Goal: Task Accomplishment & Management: Manage account settings

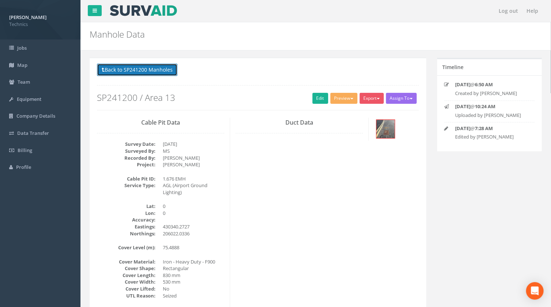
click at [150, 70] on button "Back to SP241200 Manholes" at bounding box center [137, 70] width 81 height 12
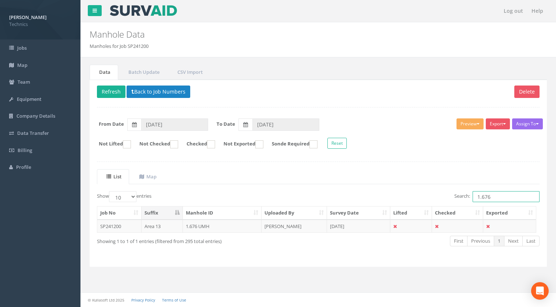
click at [495, 195] on input "1.676" at bounding box center [506, 196] width 67 height 11
type input "1.562"
click at [199, 227] on td "1.562EMH" at bounding box center [222, 226] width 79 height 13
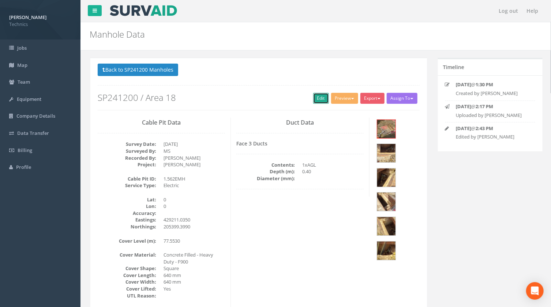
click at [316, 100] on link "Edit" at bounding box center [321, 98] width 16 height 11
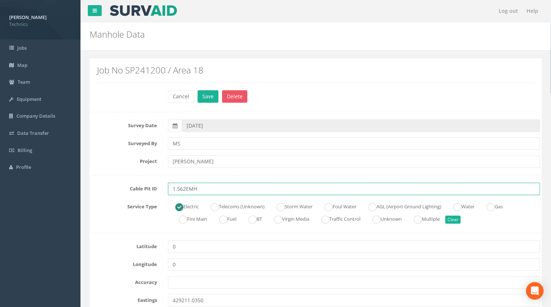
click at [186, 188] on input "1.562EMH" at bounding box center [354, 189] width 372 height 12
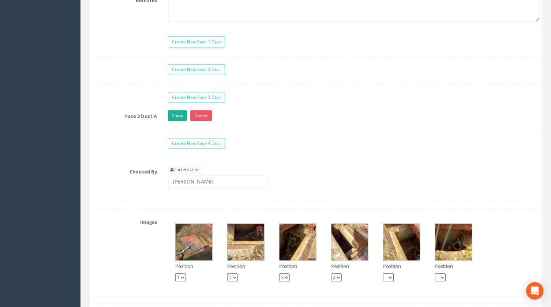
scroll to position [699, 0]
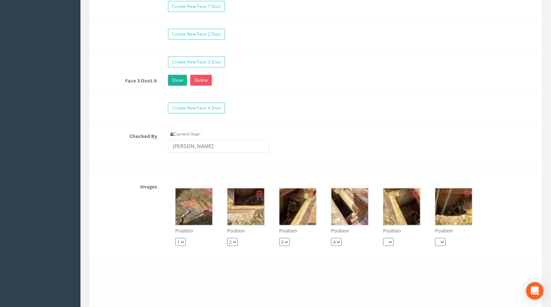
type input "1.562 EMH"
click at [195, 205] on img at bounding box center [194, 207] width 37 height 37
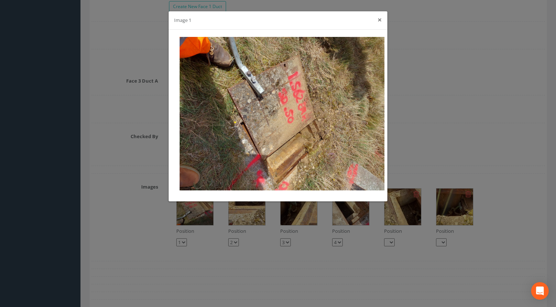
click at [380, 18] on button "×" at bounding box center [380, 20] width 4 height 8
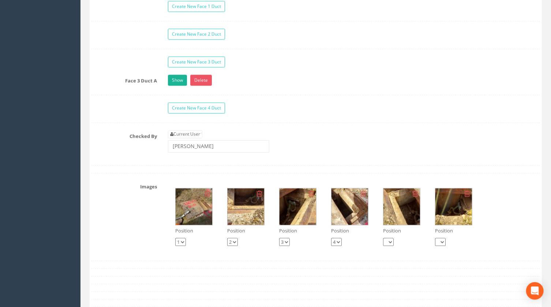
click at [240, 60] on div "Create New Face 3 Duct" at bounding box center [354, 63] width 383 height 13
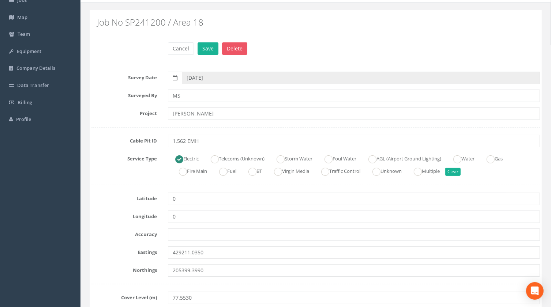
scroll to position [0, 0]
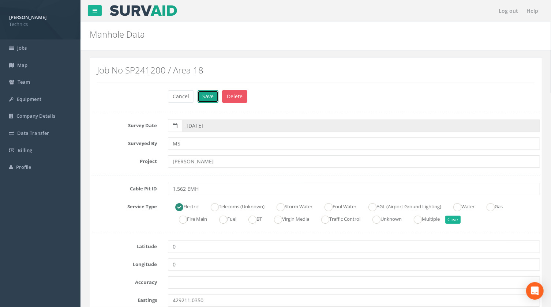
click at [208, 96] on button "Save" at bounding box center [208, 96] width 21 height 12
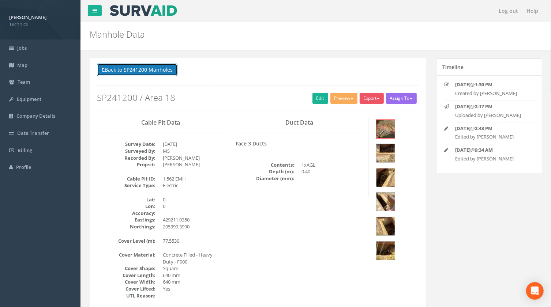
click at [149, 73] on button "Back to SP241200 Manholes" at bounding box center [137, 70] width 81 height 12
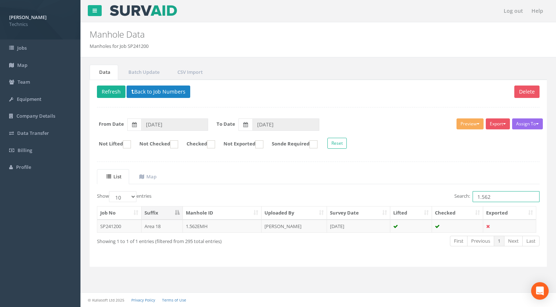
click at [492, 197] on input "1.562" at bounding box center [506, 196] width 67 height 11
click at [495, 197] on input "1.788" at bounding box center [506, 196] width 67 height 11
type input "1.793"
click at [197, 225] on td "1.793 EMH" at bounding box center [222, 226] width 79 height 13
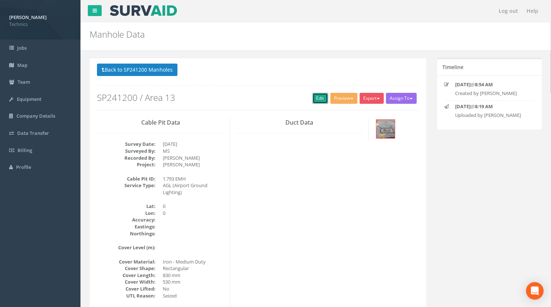
click at [313, 97] on link "Edit" at bounding box center [321, 98] width 16 height 11
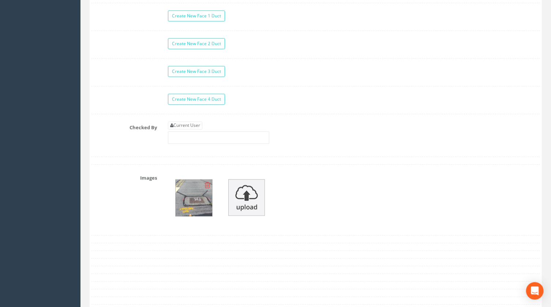
scroll to position [699, 0]
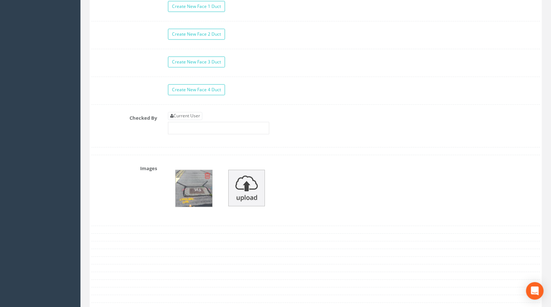
click at [196, 189] on img at bounding box center [194, 189] width 37 height 37
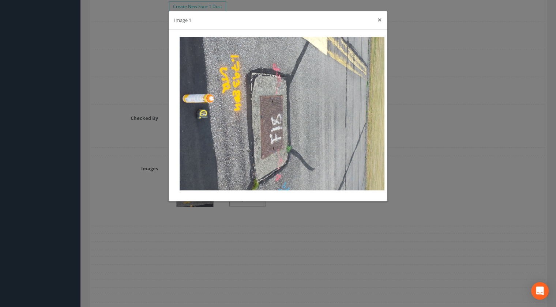
click at [380, 19] on button "×" at bounding box center [380, 20] width 4 height 8
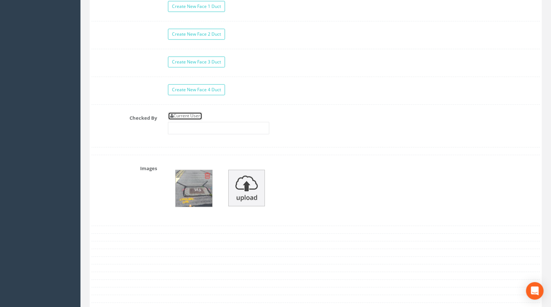
click at [197, 116] on link "Current User" at bounding box center [185, 116] width 34 height 8
type input "[PERSON_NAME]"
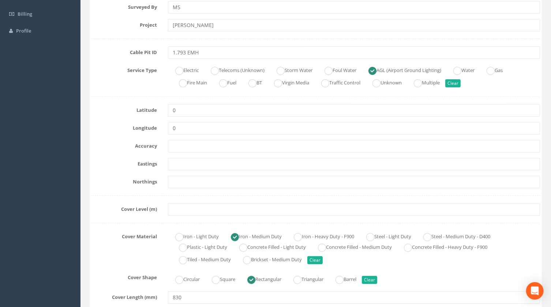
scroll to position [133, 0]
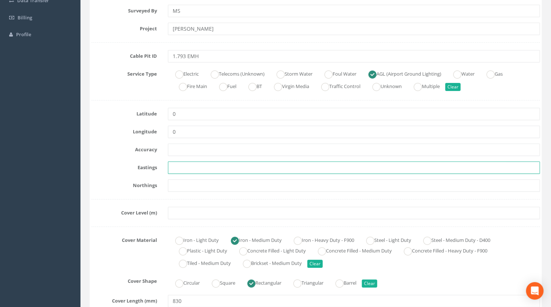
click at [173, 167] on input "text" at bounding box center [354, 168] width 372 height 12
paste input "430334.8761"
type input "430334.8761"
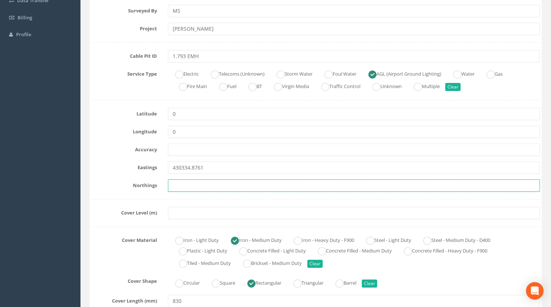
click at [207, 188] on input "text" at bounding box center [354, 186] width 372 height 12
paste input "206053.0618"
type input "206053.0618"
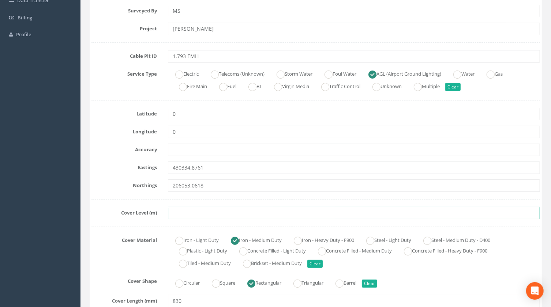
click at [186, 212] on input "text" at bounding box center [354, 213] width 372 height 12
paste input "75.1811"
type input "75.1811"
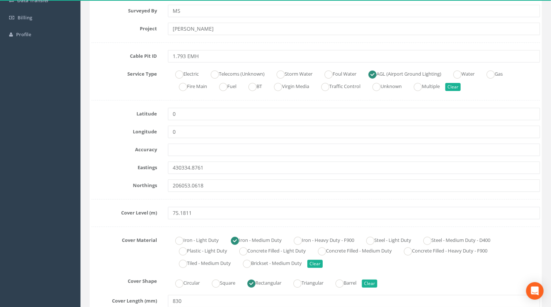
click at [407, 286] on div "Circular Square Rectangular Triangular Barrel Clear" at bounding box center [354, 283] width 383 height 14
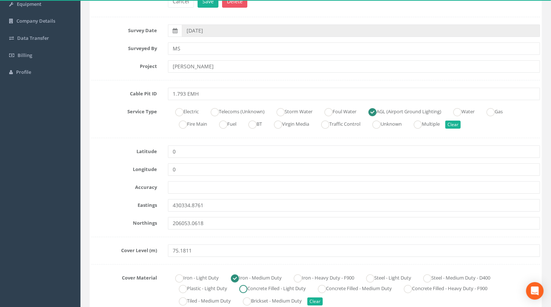
scroll to position [0, 0]
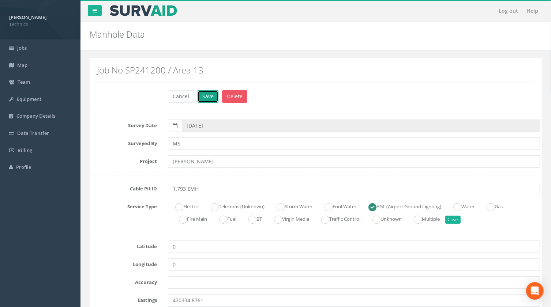
click at [208, 94] on button "Save" at bounding box center [208, 96] width 21 height 12
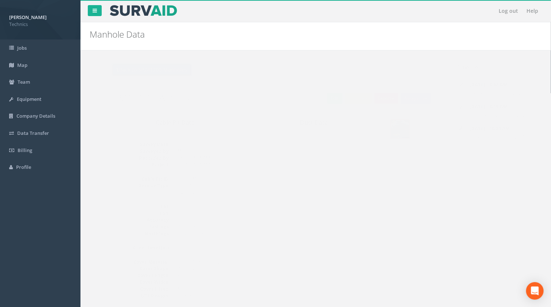
click at [158, 70] on button "Back to SP241200 Manholes" at bounding box center [137, 70] width 81 height 12
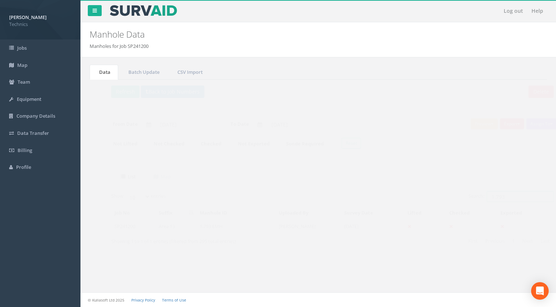
drag, startPoint x: 492, startPoint y: 197, endPoint x: 481, endPoint y: 197, distance: 10.6
click at [481, 197] on input "1.793" at bounding box center [506, 196] width 67 height 11
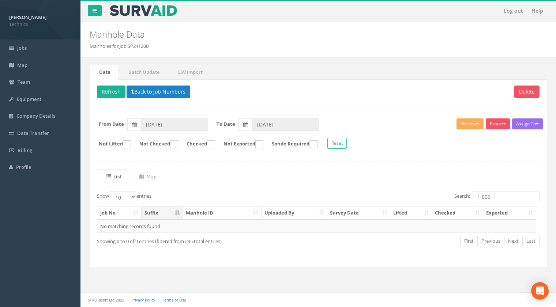
click at [395, 172] on ul "List Map" at bounding box center [318, 176] width 443 height 15
click at [496, 197] on input "1.606" at bounding box center [506, 196] width 67 height 11
type input "1.750"
click at [198, 225] on td "1.750 EMH" at bounding box center [222, 226] width 79 height 13
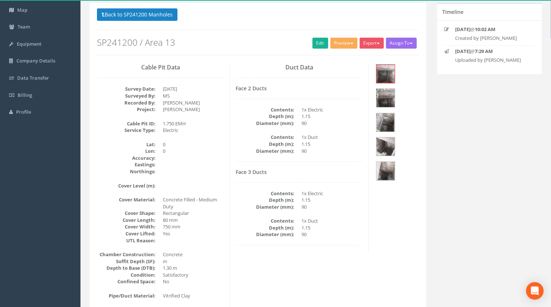
scroll to position [33, 0]
